Goal: Task Accomplishment & Management: Complete application form

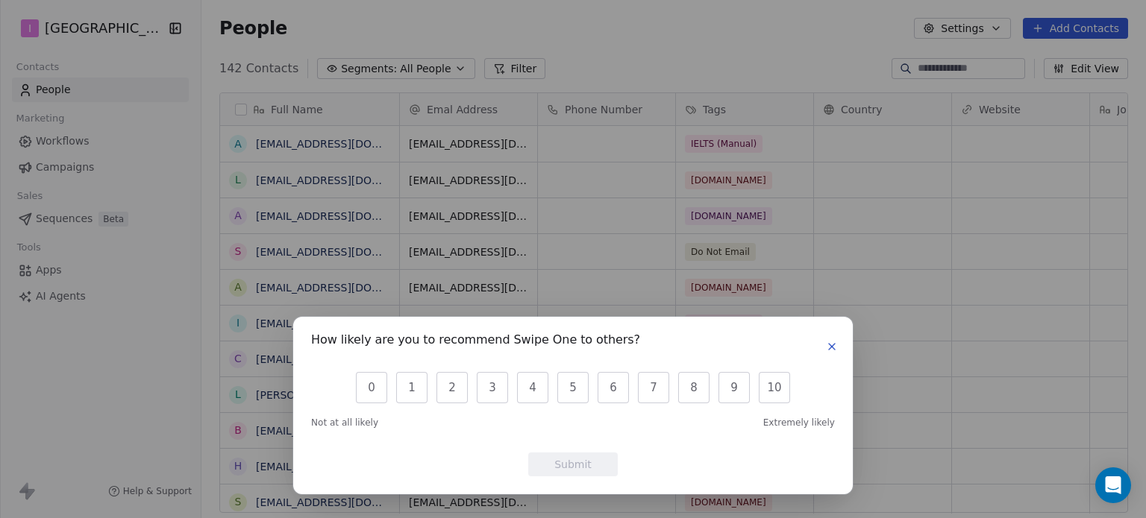
scroll to position [445, 932]
click at [829, 347] on icon "button" at bounding box center [832, 347] width 12 height 12
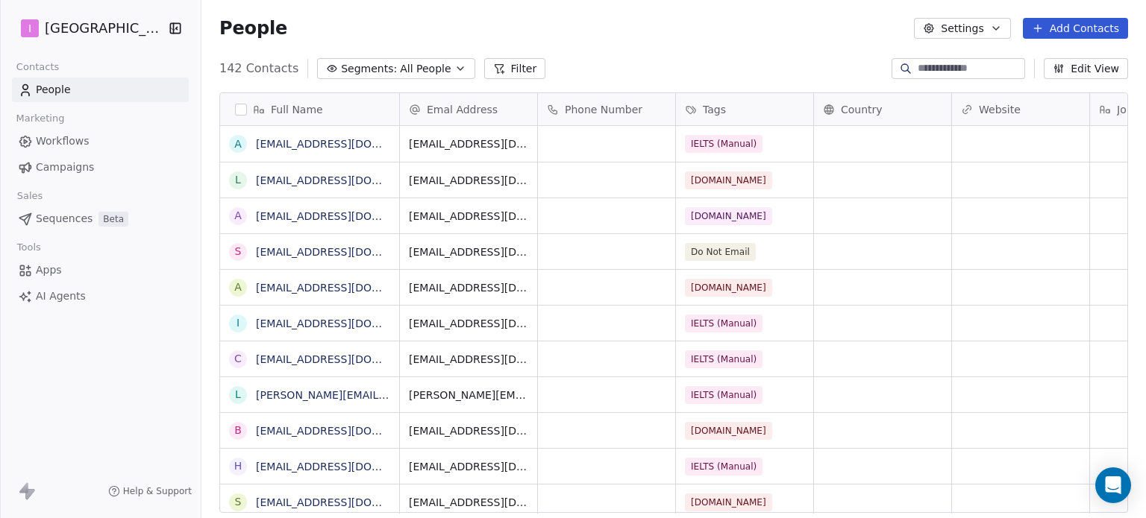
click at [1056, 25] on button "Add Contacts" at bounding box center [1075, 28] width 105 height 21
click at [1059, 59] on span "Create new contact" at bounding box center [1083, 61] width 102 height 16
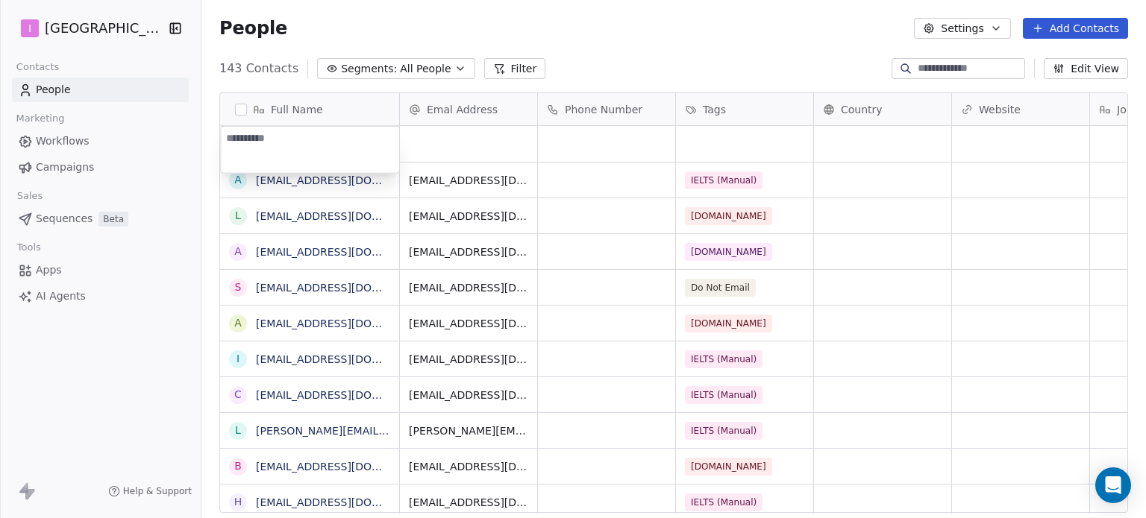
type textarea "**********"
click at [487, 140] on html "I IELTS University Contacts People Marketing Workflows Campaigns Sales Sequence…" at bounding box center [573, 259] width 1146 height 518
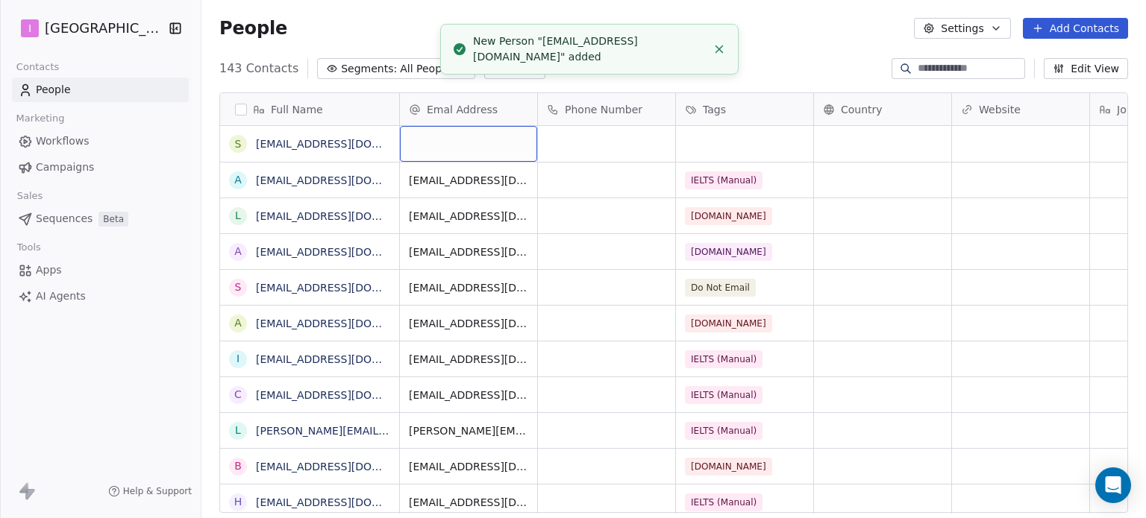
click at [459, 143] on div "grid" at bounding box center [468, 144] width 137 height 36
click at [459, 143] on input "email" at bounding box center [469, 145] width 131 height 30
type input "**********"
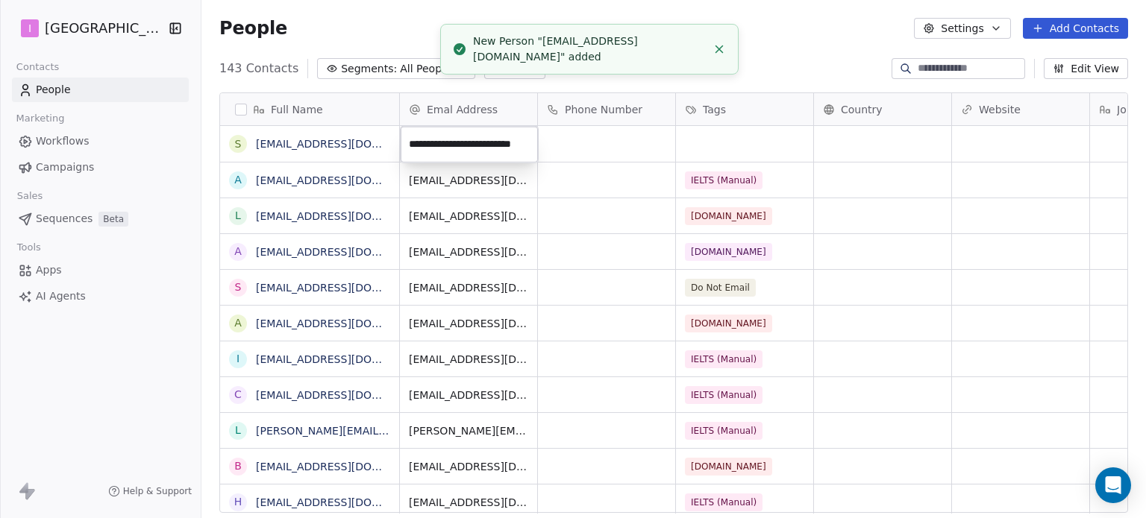
scroll to position [0, 23]
click at [722, 134] on html "I IELTS University Contacts People Marketing Workflows Campaigns Sales Sequence…" at bounding box center [573, 259] width 1146 height 518
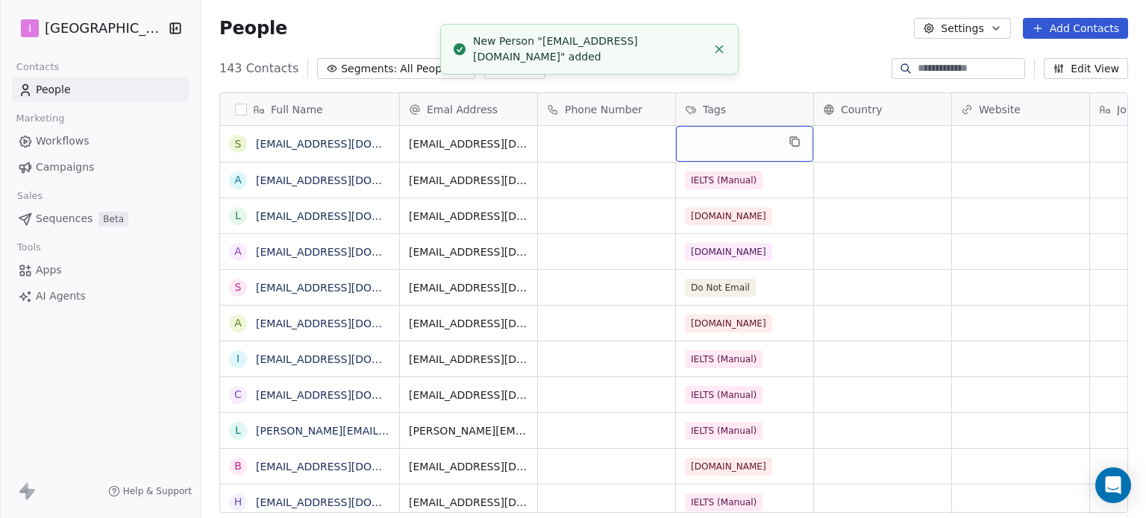
click at [722, 134] on div "grid" at bounding box center [744, 144] width 137 height 36
click at [724, 137] on div "grid" at bounding box center [744, 144] width 137 height 36
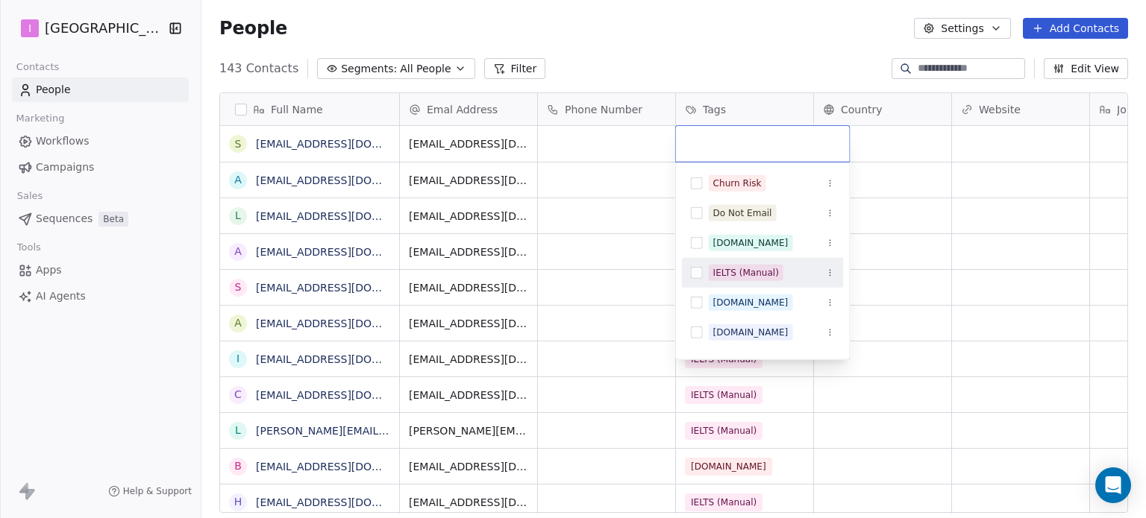
click at [737, 268] on div "IELTS (Manual)" at bounding box center [746, 272] width 66 height 13
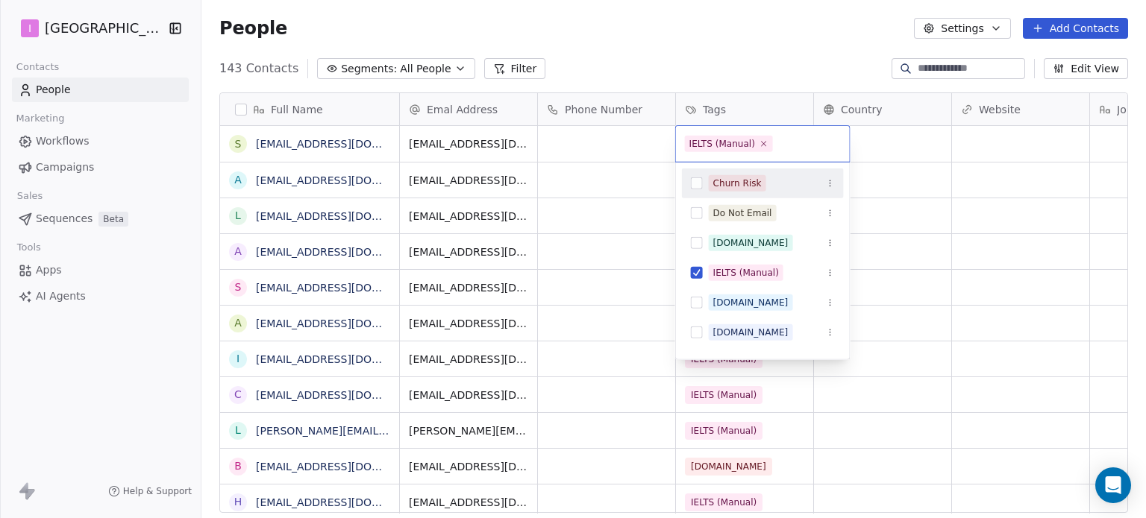
click at [705, 69] on html "I IELTS University Contacts People Marketing Workflows Campaigns Sales Sequence…" at bounding box center [573, 259] width 1146 height 518
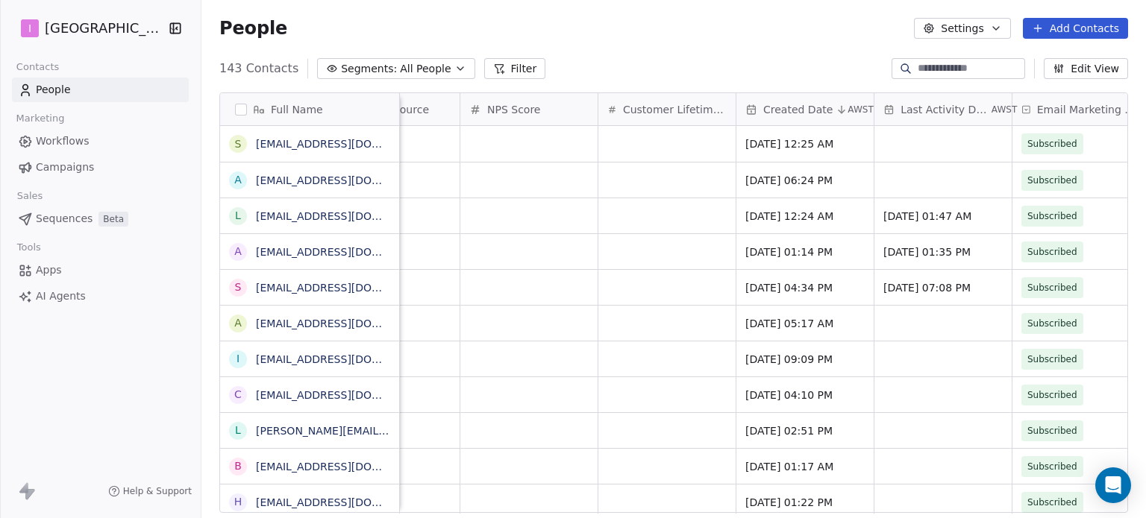
scroll to position [0, 0]
